Goal: Communication & Community: Answer question/provide support

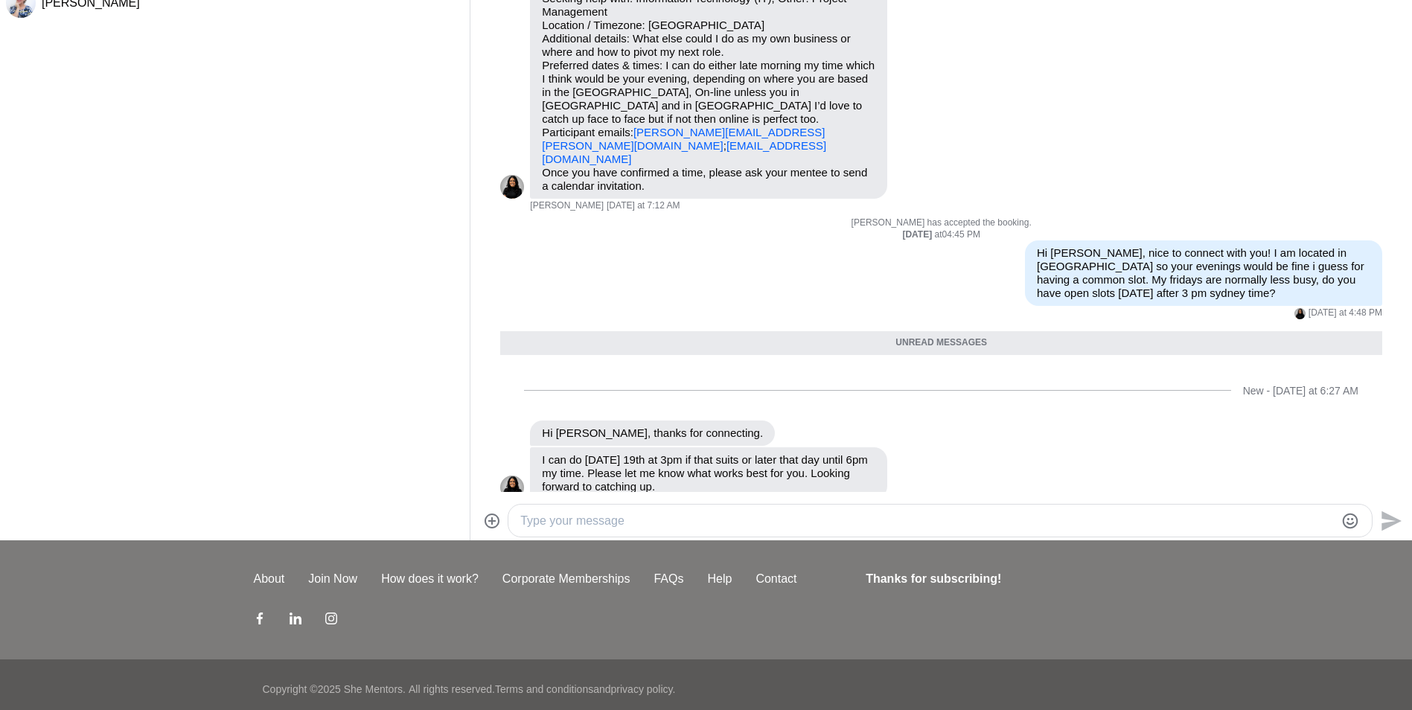
scroll to position [170, 0]
click at [584, 520] on textarea "Type your message" at bounding box center [927, 522] width 814 height 18
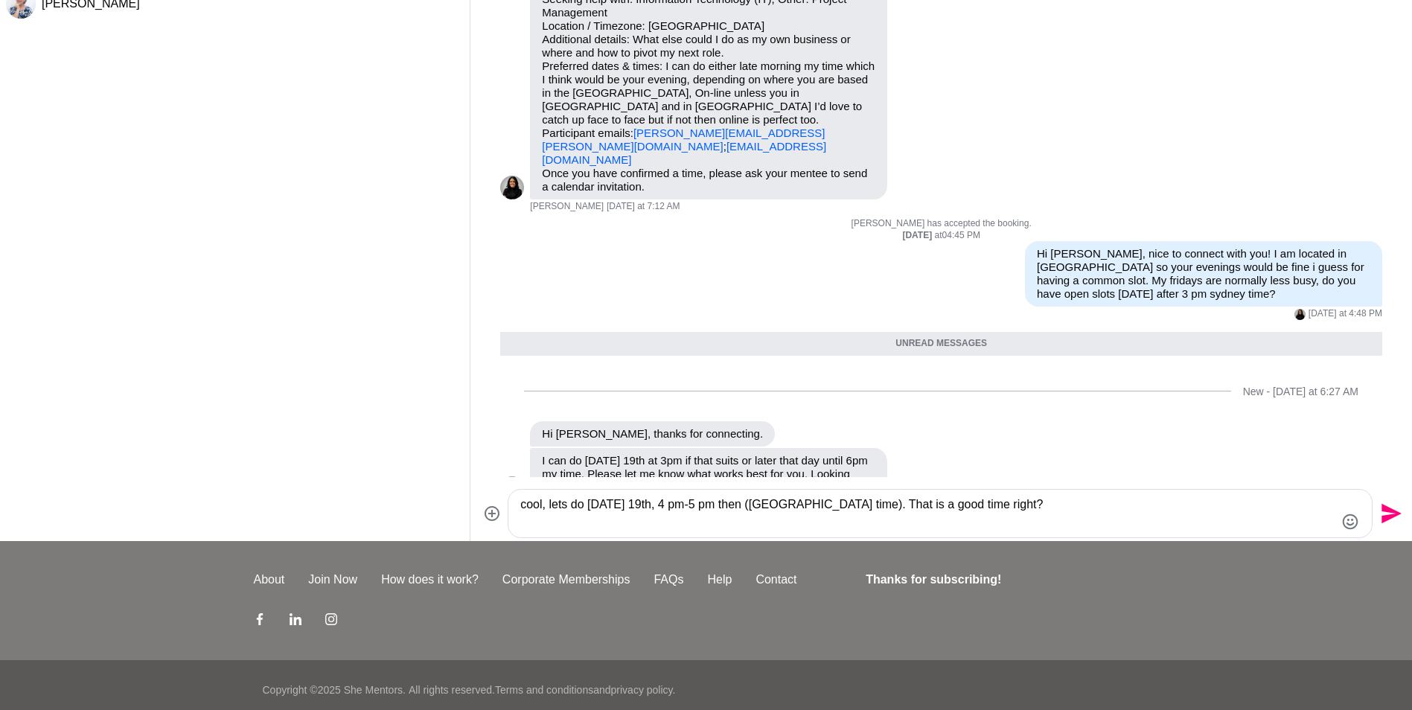
scroll to position [71, 0]
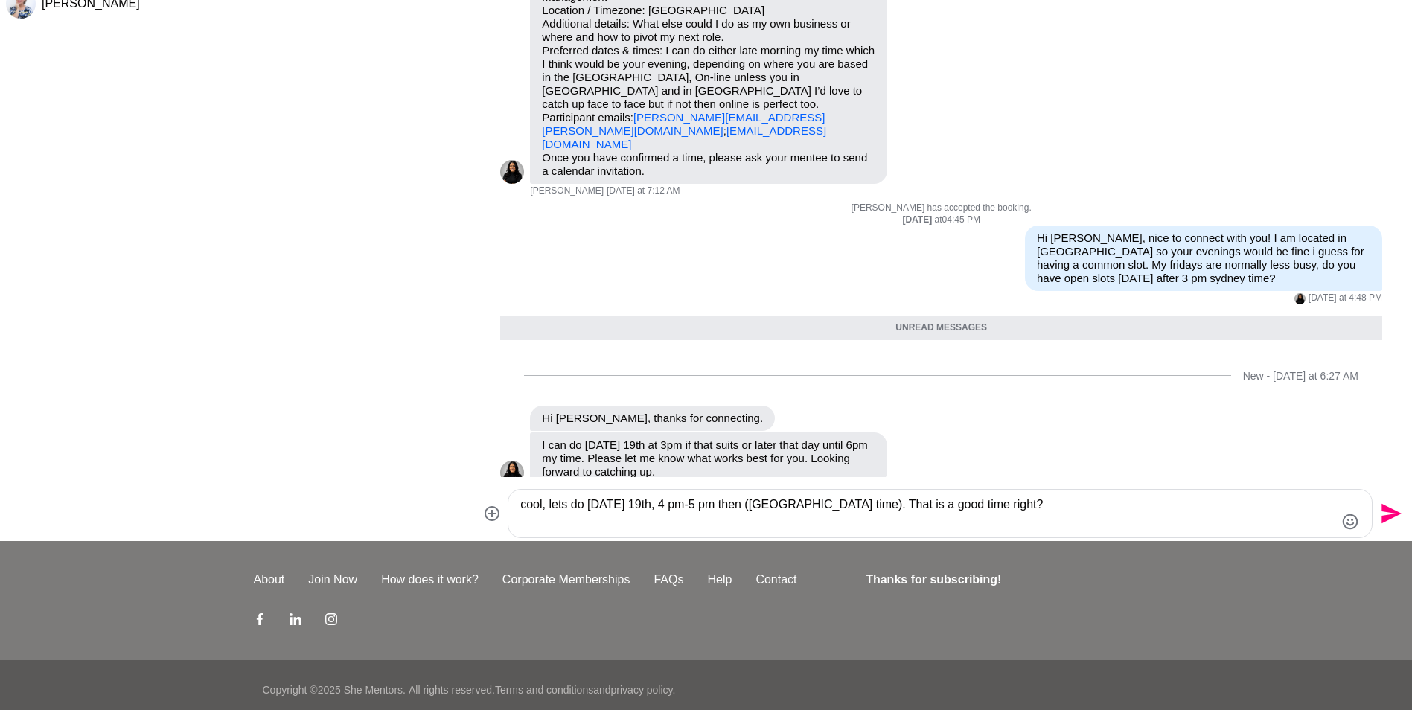
type textarea "cool, lets do [DATE] 19th, 4 pm-5 pm then ([GEOGRAPHIC_DATA] time). That is a g…"
click at [676, 512] on icon "Send" at bounding box center [1389, 514] width 24 height 24
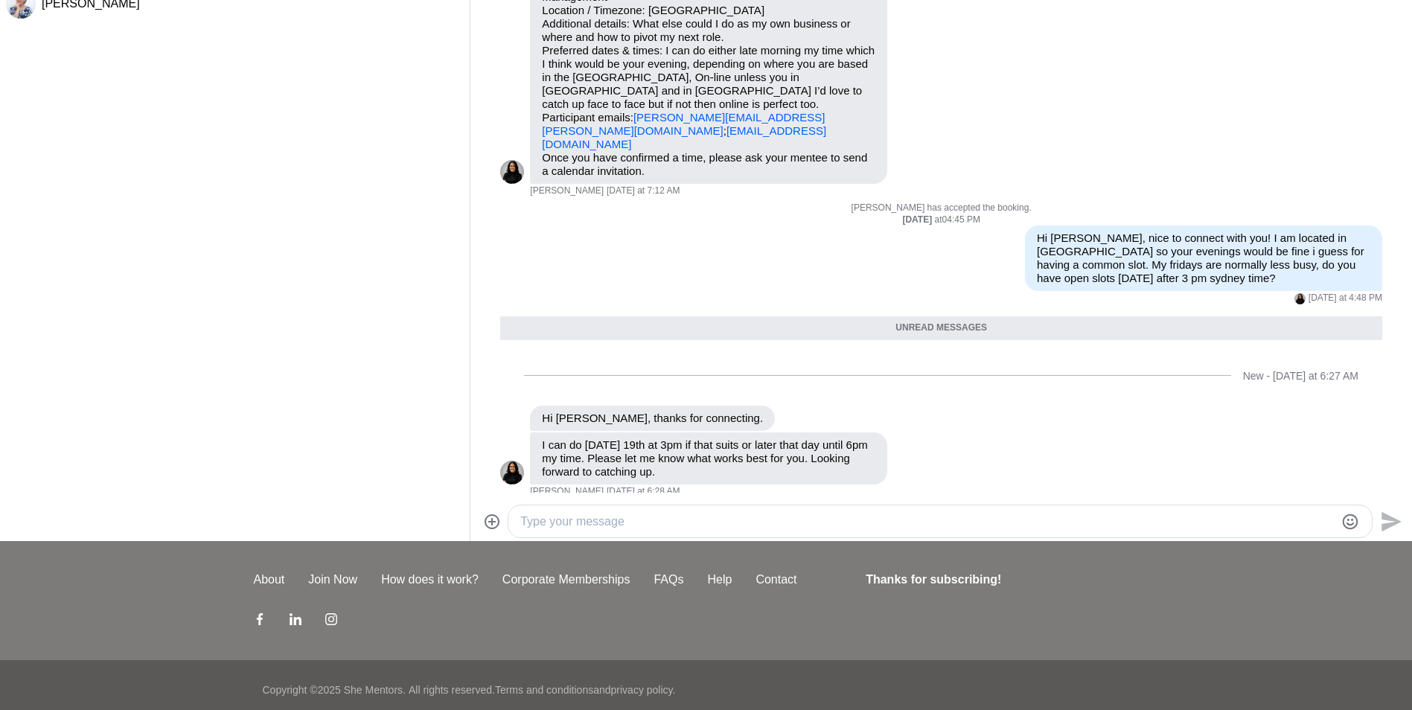
scroll to position [114, 0]
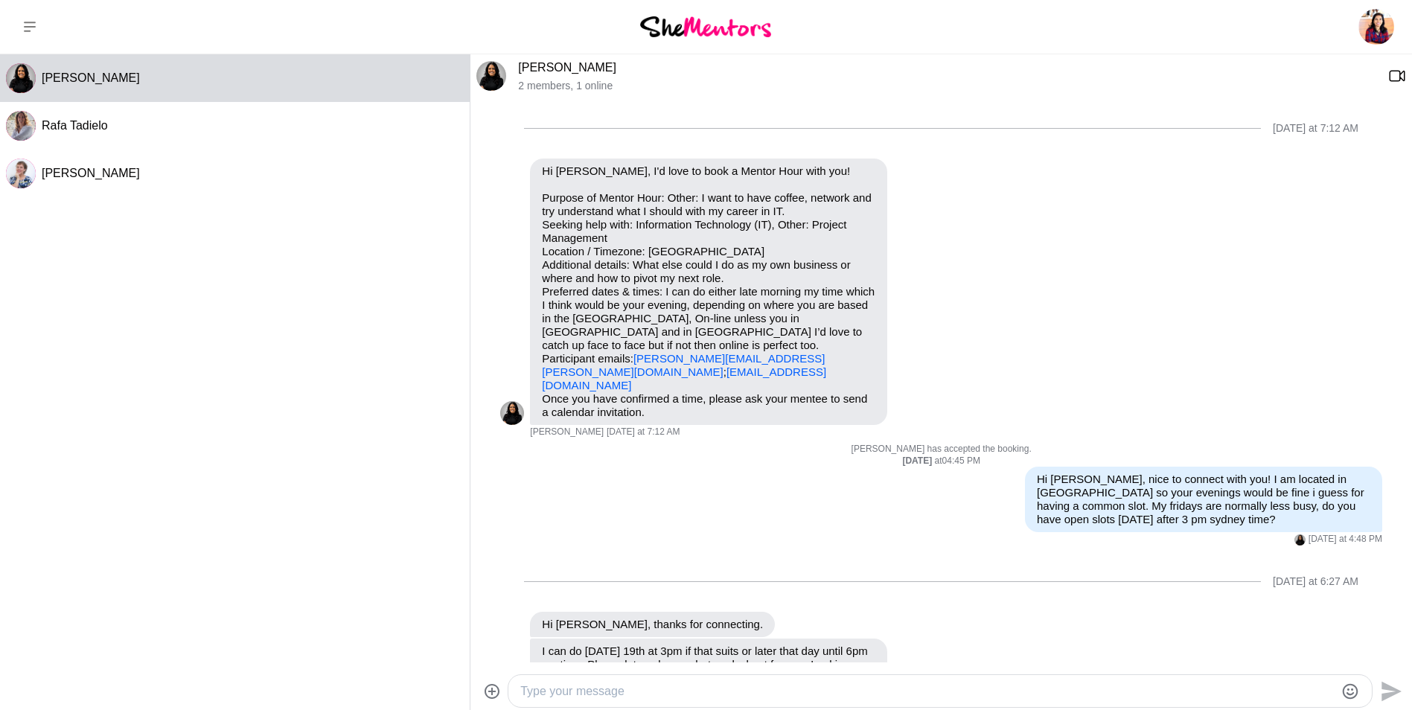
scroll to position [78, 0]
